Goal: Task Accomplishment & Management: Manage account settings

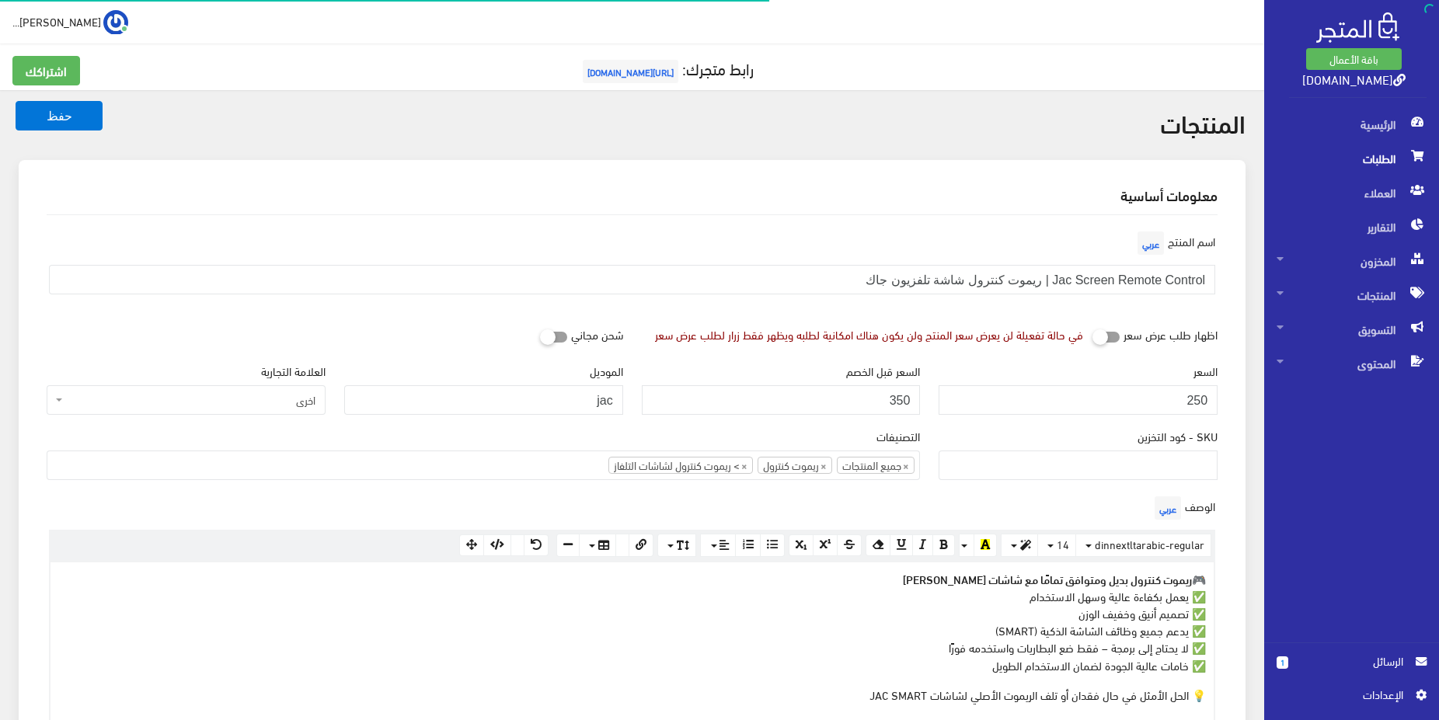
select select
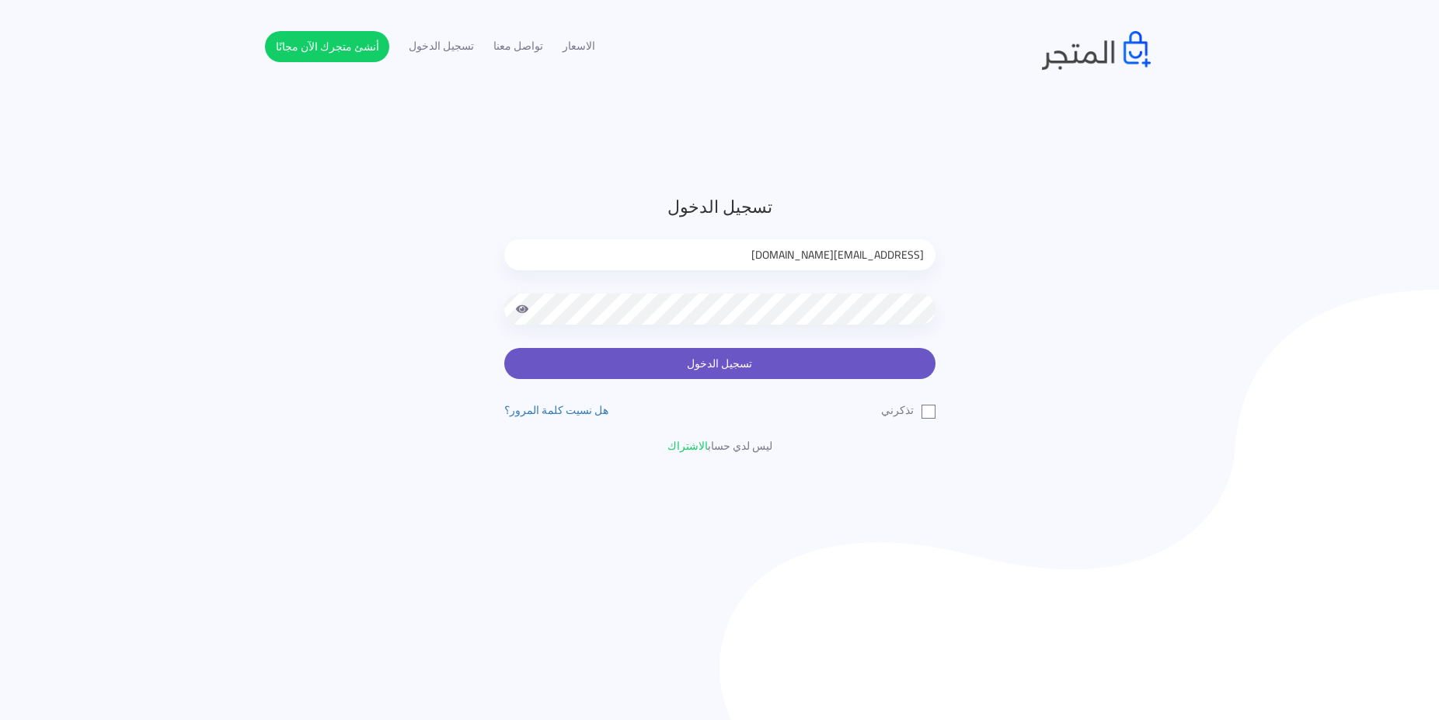
click at [650, 371] on button "تسجيل الدخول" at bounding box center [719, 363] width 431 height 31
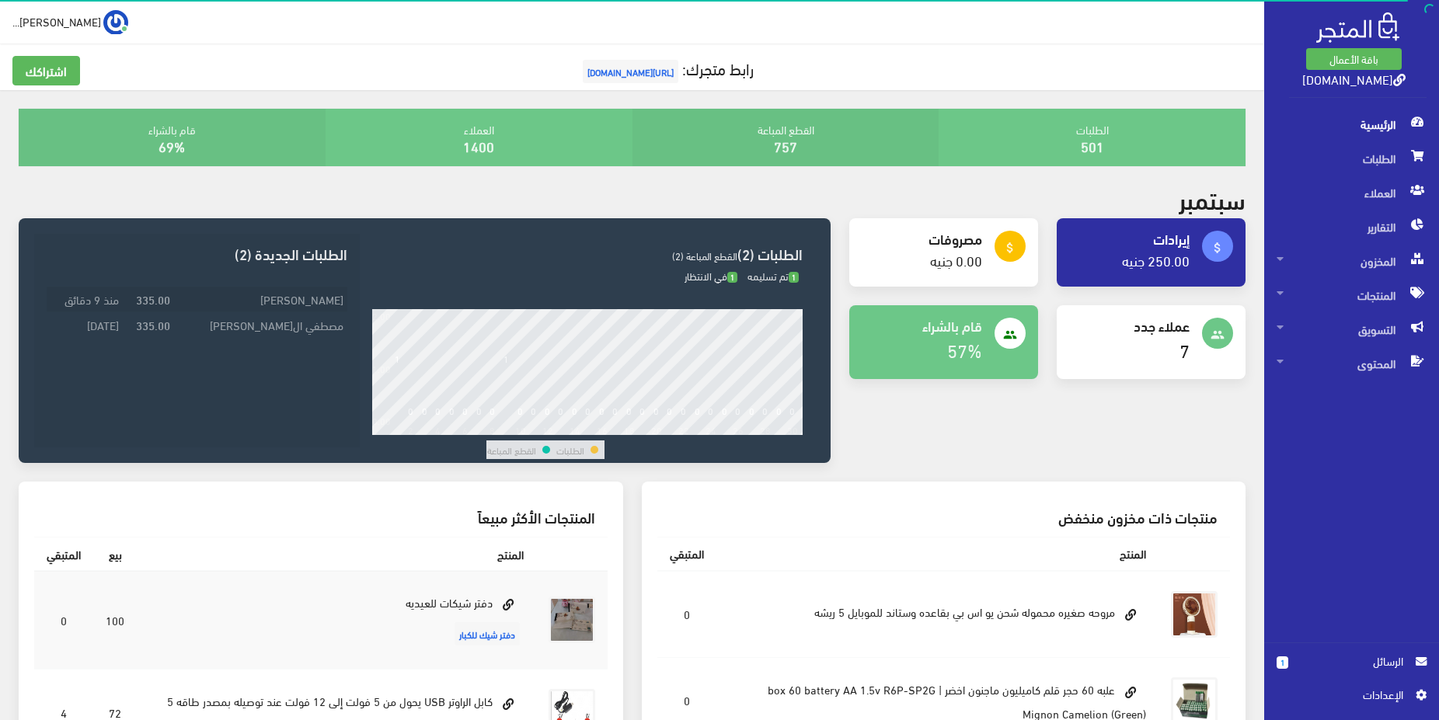
click at [329, 294] on td "عبد الله حسن" at bounding box center [260, 300] width 173 height 26
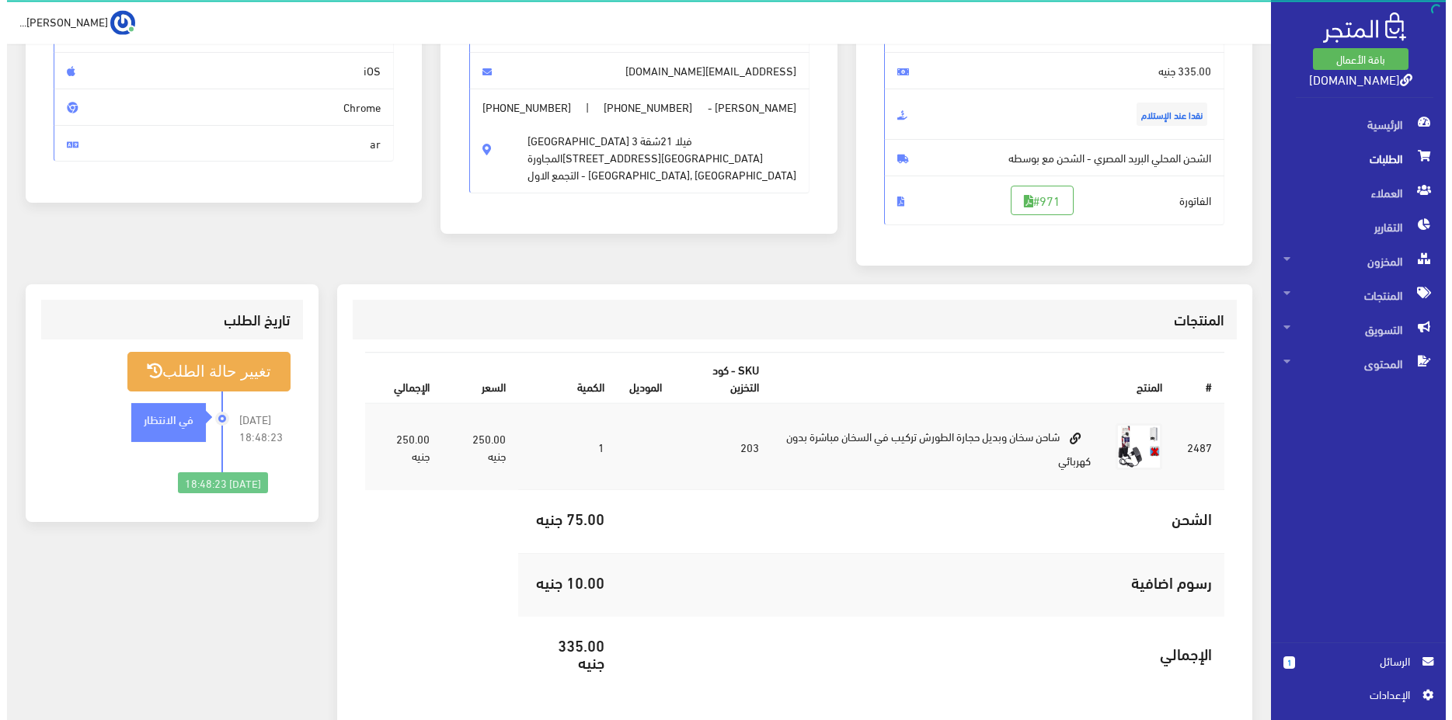
scroll to position [139, 0]
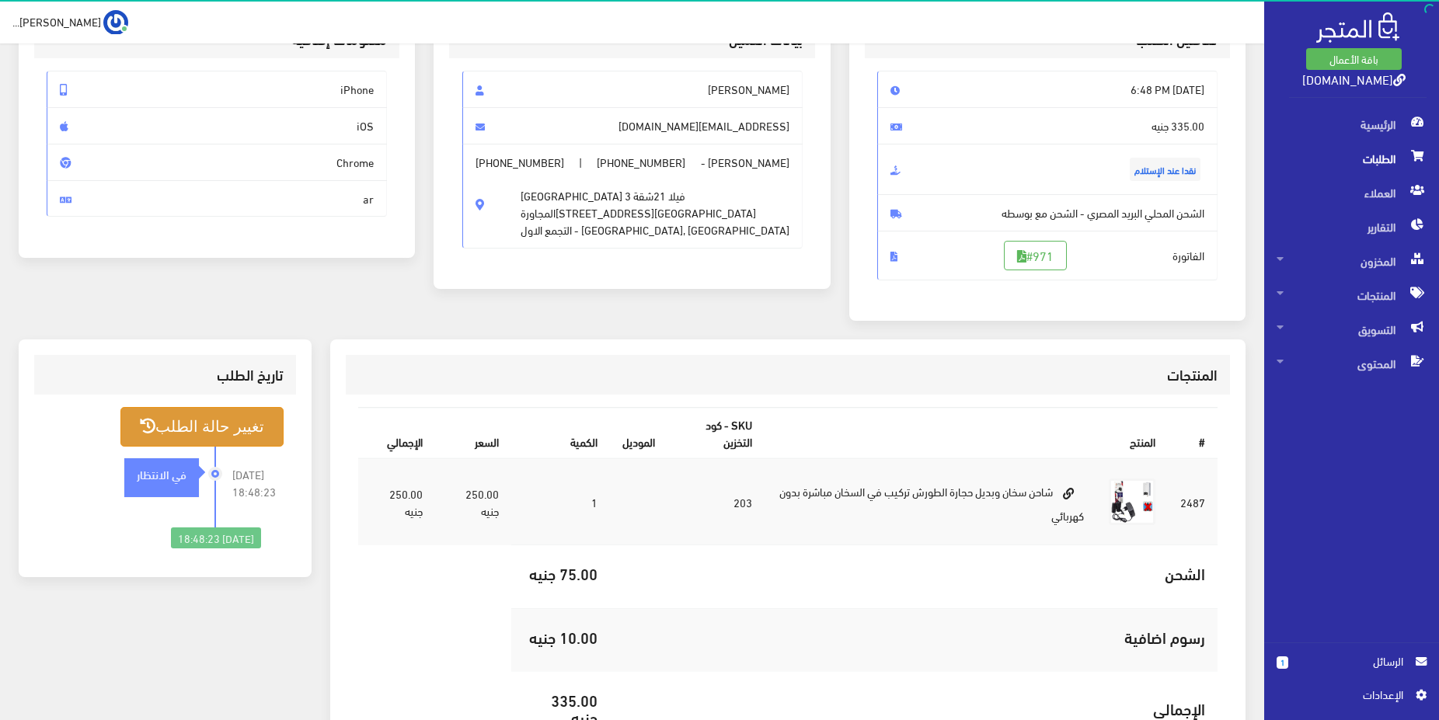
click at [201, 420] on button "تغيير حالة الطلب" at bounding box center [201, 427] width 163 height 40
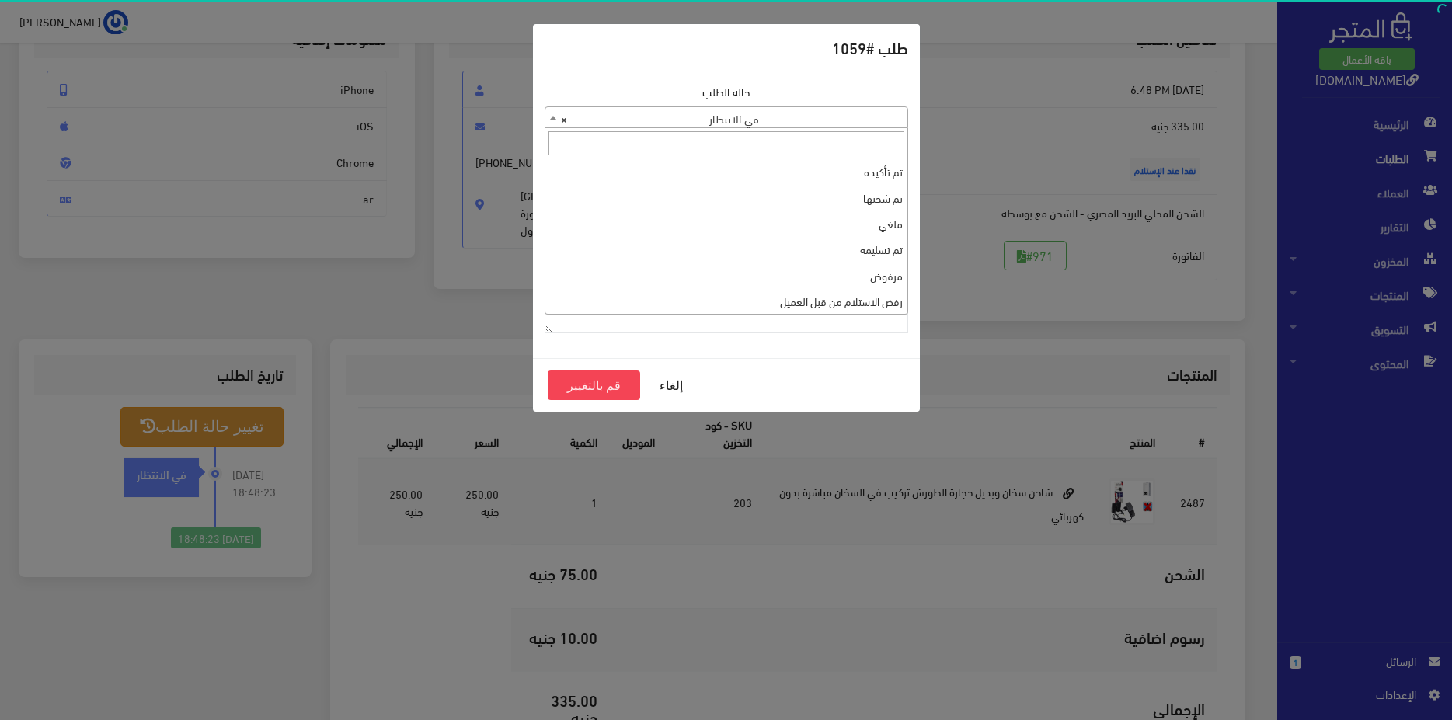
click at [758, 116] on span "× في الانتظار" at bounding box center [726, 118] width 362 height 22
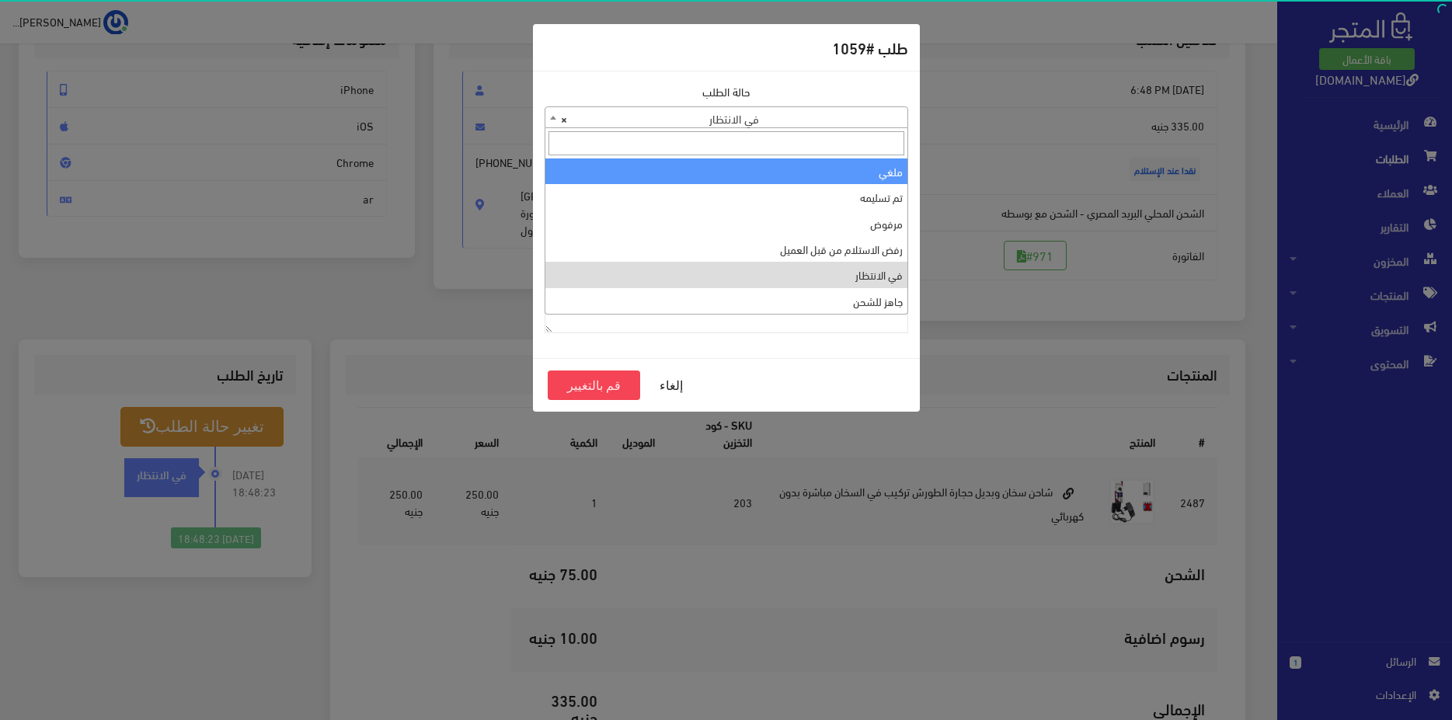
select select "3"
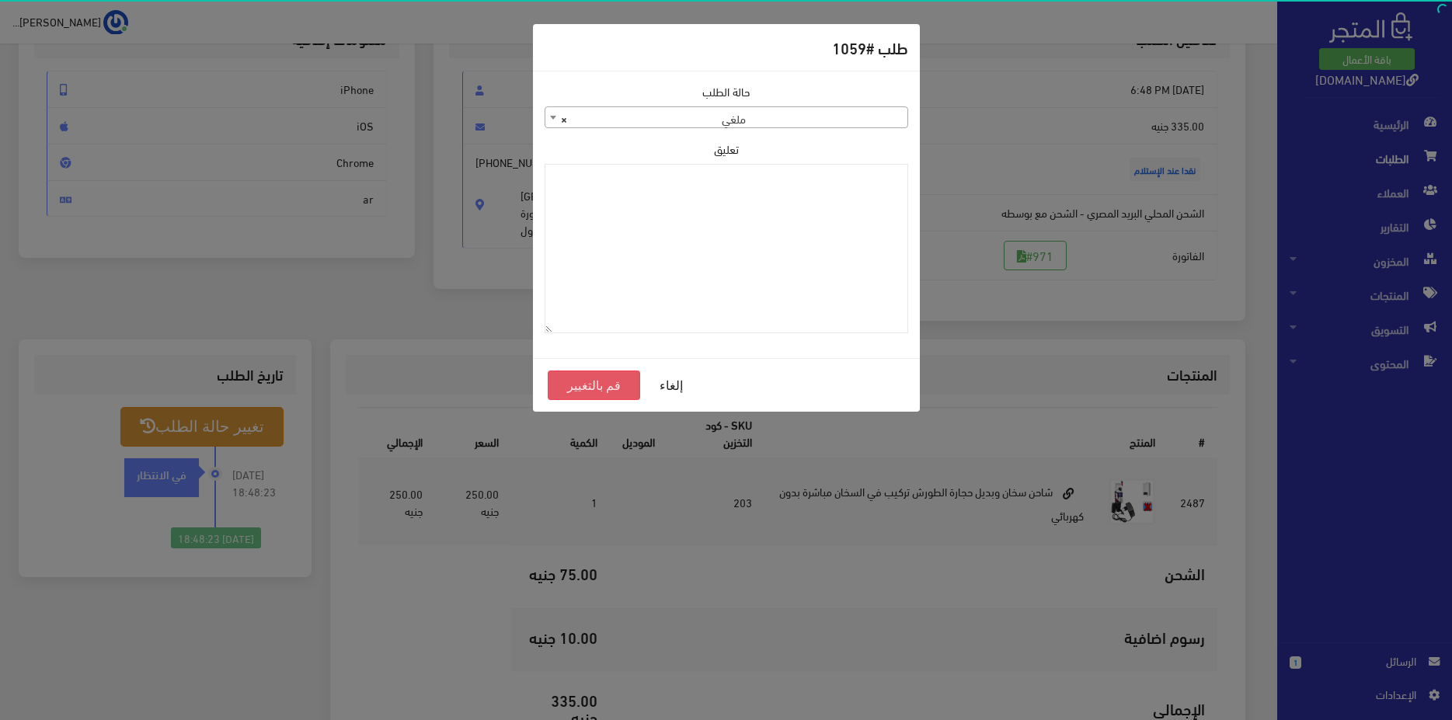
click at [578, 384] on button "قم بالتغيير" at bounding box center [594, 386] width 93 height 30
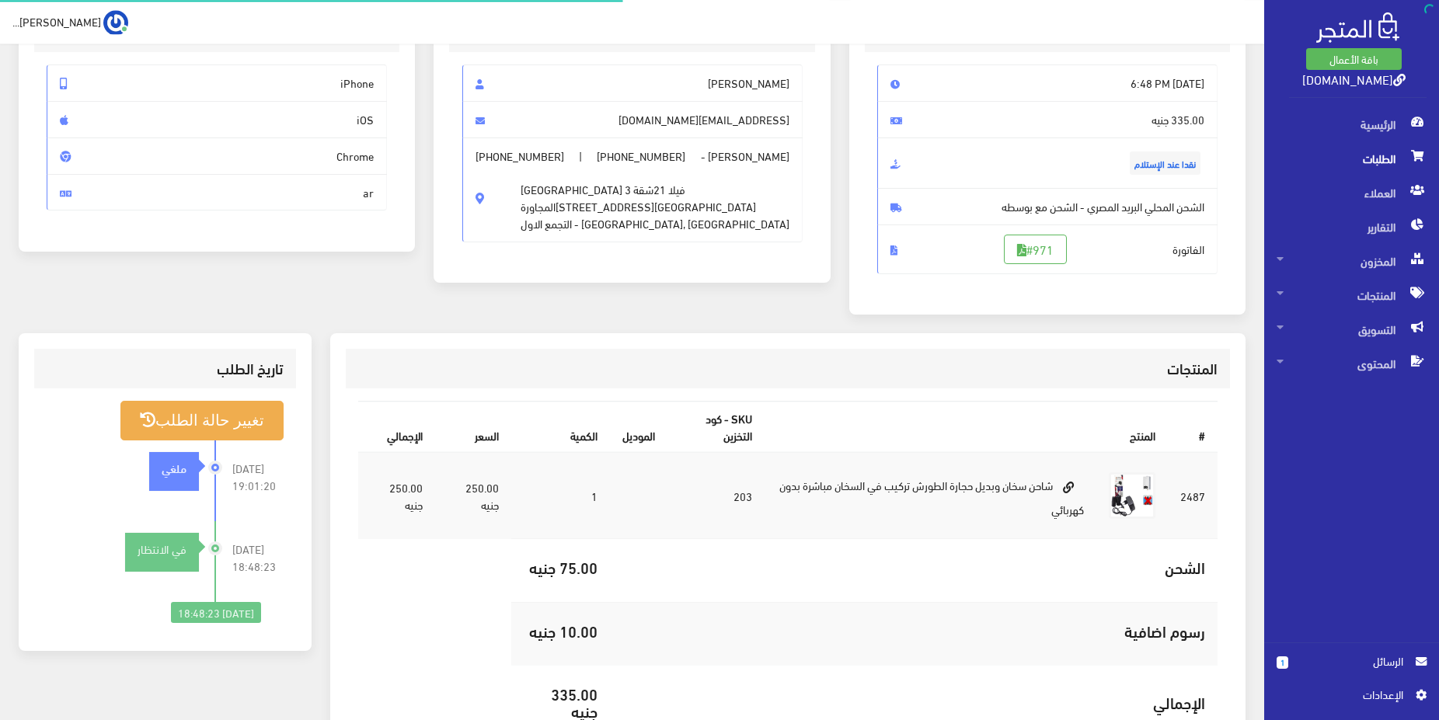
scroll to position [158, 0]
